Goal: Information Seeking & Learning: Learn about a topic

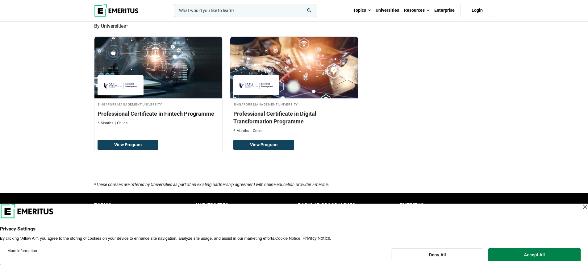
scroll to position [771, 0]
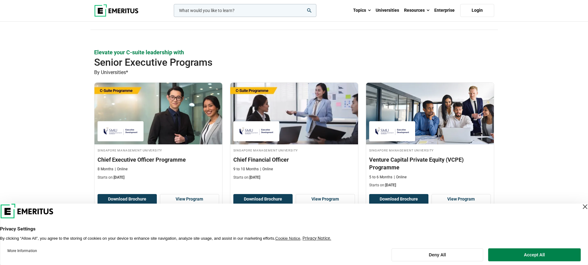
scroll to position [154, 0]
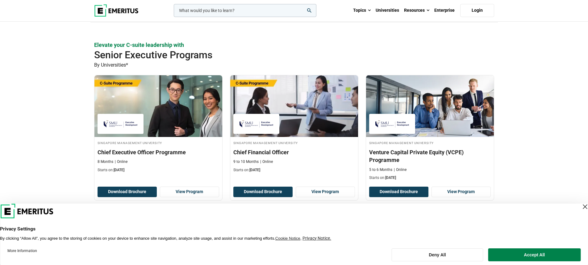
drag, startPoint x: 575, startPoint y: 207, endPoint x: 571, endPoint y: 205, distance: 3.9
click at [580, 207] on div "Close Layer" at bounding box center [584, 206] width 9 height 9
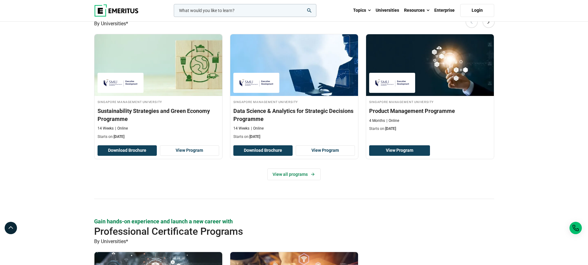
scroll to position [401, 0]
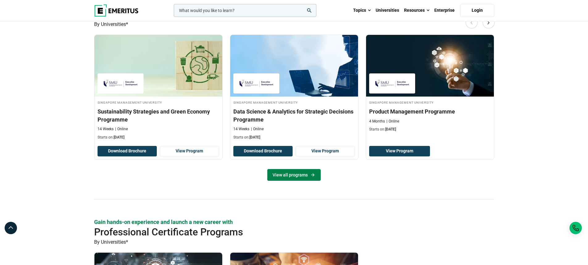
click at [291, 172] on link "View all programs" at bounding box center [293, 175] width 53 height 12
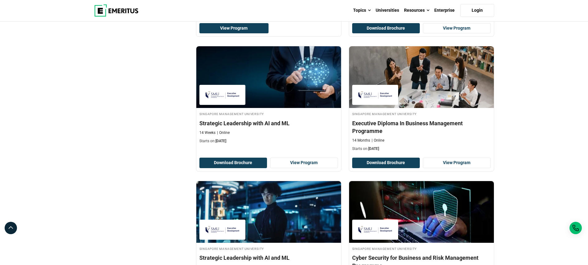
scroll to position [339, 0]
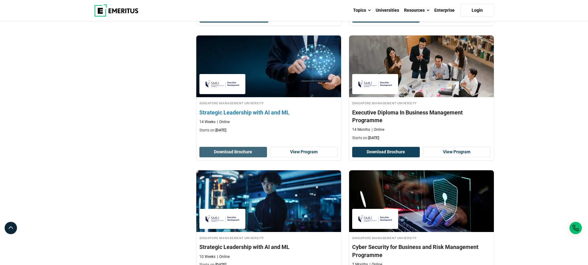
click at [226, 152] on button "Download Brochure" at bounding box center [233, 152] width 68 height 10
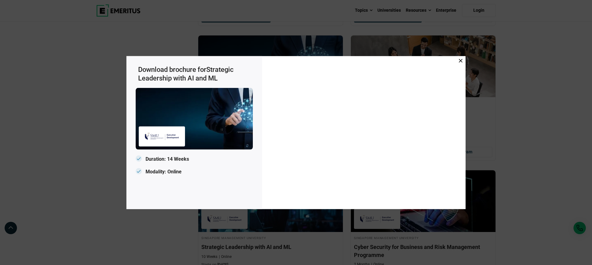
click at [462, 61] on icon at bounding box center [461, 61] width 4 height 4
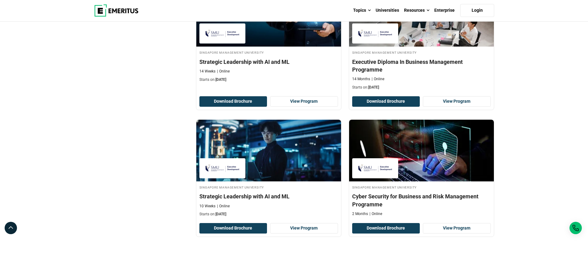
scroll to position [401, 0]
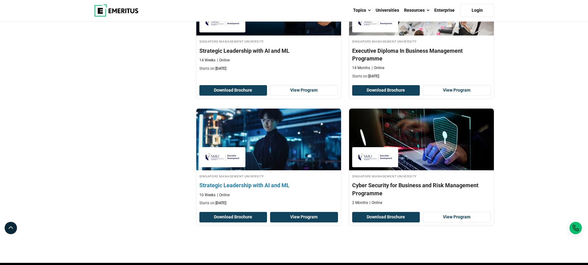
click at [302, 217] on link "View Program" at bounding box center [304, 217] width 68 height 10
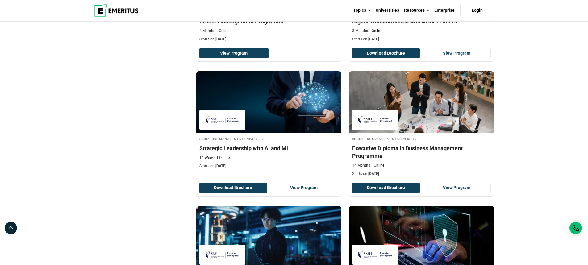
scroll to position [247, 0]
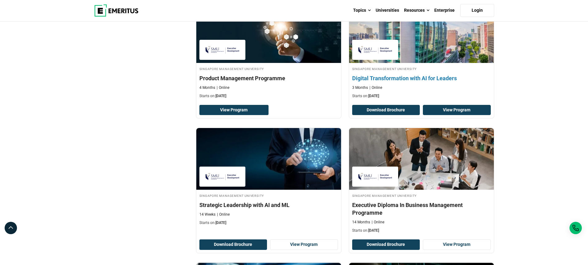
click at [472, 112] on link "View Program" at bounding box center [457, 110] width 68 height 10
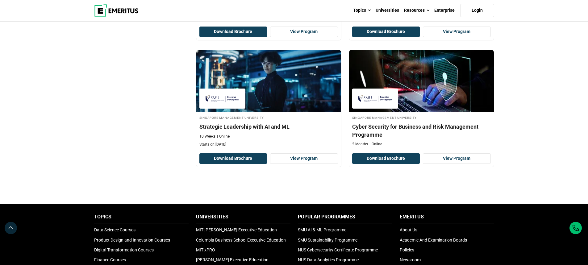
scroll to position [401, 0]
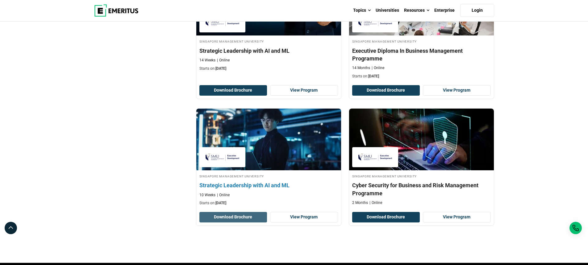
click at [257, 217] on button "Download Brochure" at bounding box center [233, 217] width 68 height 10
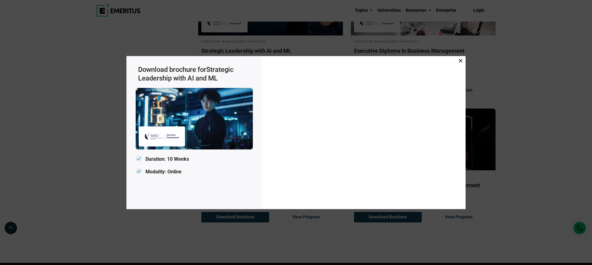
click at [461, 62] on icon at bounding box center [461, 61] width 4 height 4
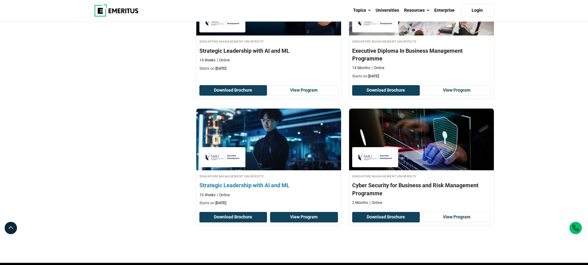
click at [306, 219] on link "View Program" at bounding box center [304, 217] width 68 height 10
click at [299, 219] on link "View Program" at bounding box center [304, 217] width 68 height 10
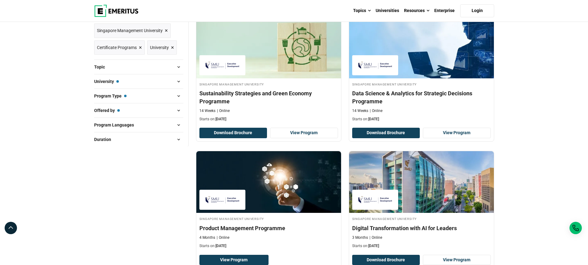
scroll to position [123, 0]
